Goal: Task Accomplishment & Management: Manage account settings

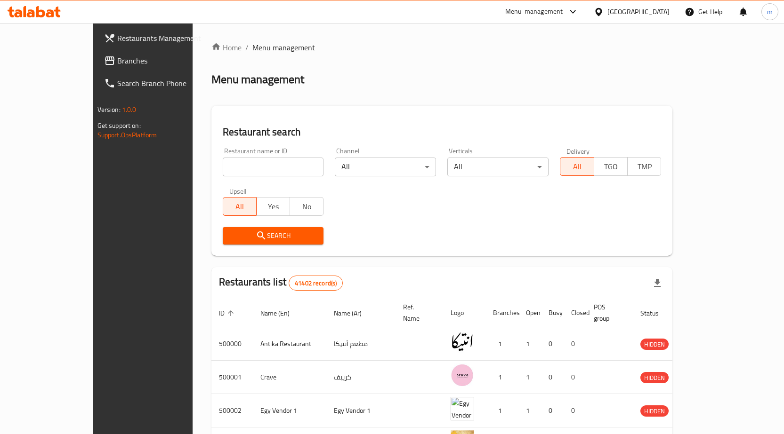
click at [362, 50] on ol "Home / Menu management" at bounding box center [441, 47] width 461 height 11
click at [117, 38] on span "Restaurants Management" at bounding box center [166, 37] width 99 height 11
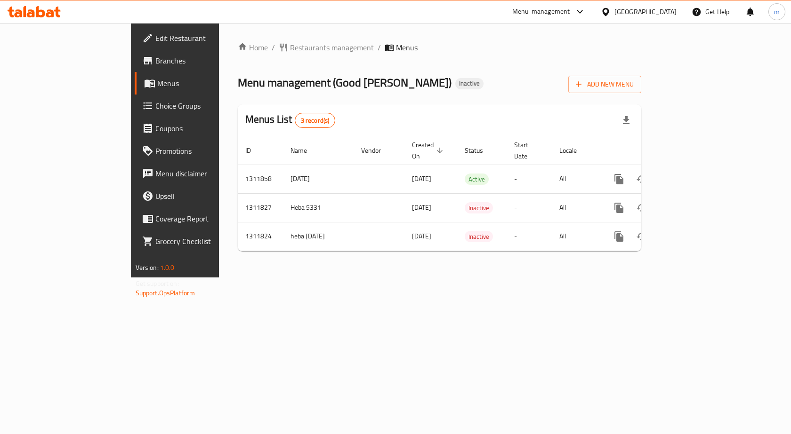
click at [667, 10] on div "[GEOGRAPHIC_DATA]" at bounding box center [645, 12] width 62 height 10
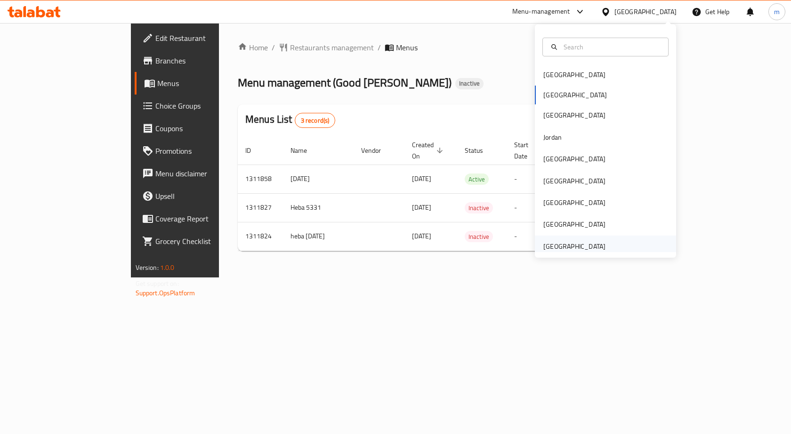
click at [577, 246] on div "[GEOGRAPHIC_DATA]" at bounding box center [574, 246] width 62 height 10
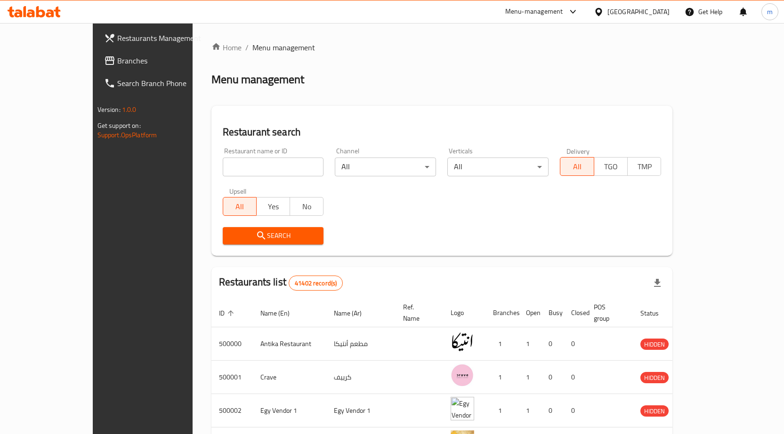
drag, startPoint x: 643, startPoint y: 10, endPoint x: 643, endPoint y: 16, distance: 6.1
click at [603, 11] on icon at bounding box center [599, 12] width 10 height 10
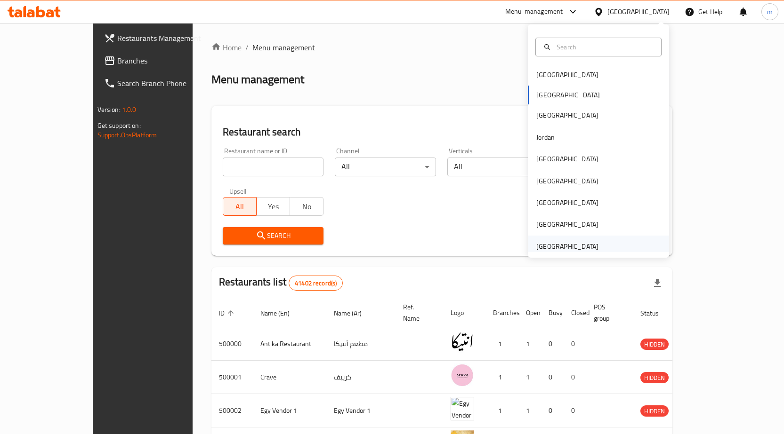
click at [578, 242] on div "[GEOGRAPHIC_DATA]" at bounding box center [567, 246] width 62 height 10
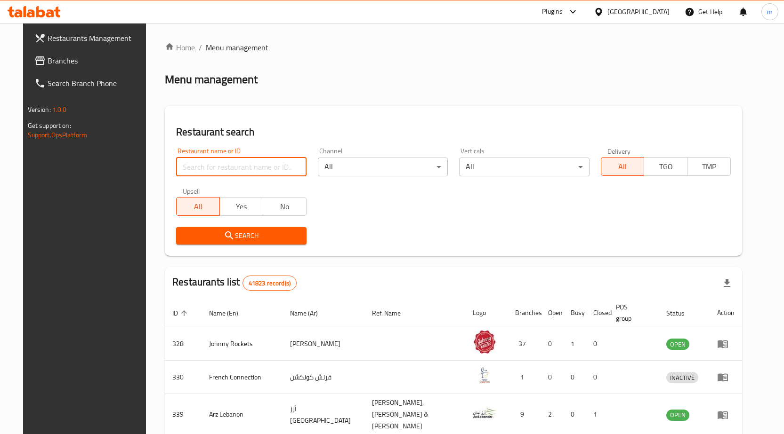
paste input "779844"
type input "779844"
click at [53, 60] on span "Branches" at bounding box center [97, 60] width 99 height 11
